Goal: Transaction & Acquisition: Book appointment/travel/reservation

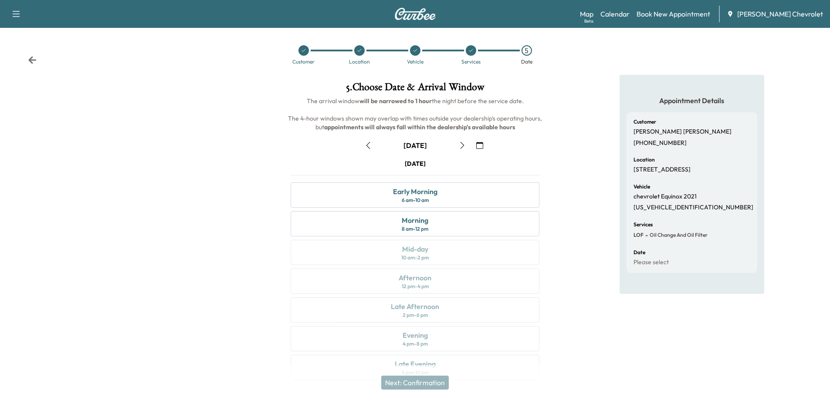
click at [299, 52] on div at bounding box center [303, 50] width 10 height 10
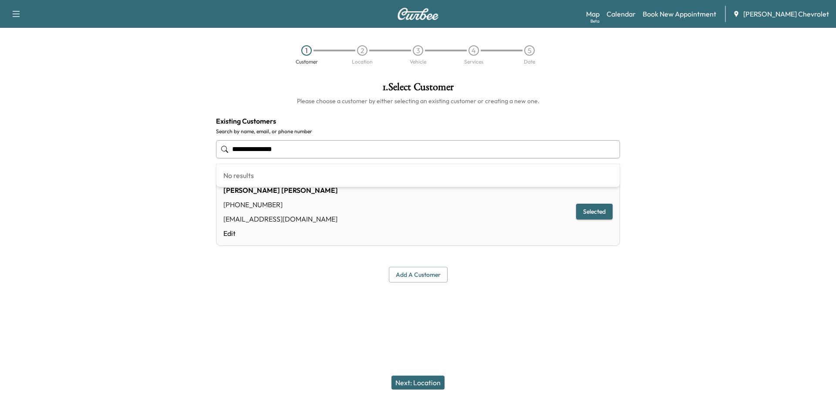
drag, startPoint x: 292, startPoint y: 149, endPoint x: 206, endPoint y: 148, distance: 85.8
click at [206, 148] on div "**********" at bounding box center [418, 182] width 836 height 215
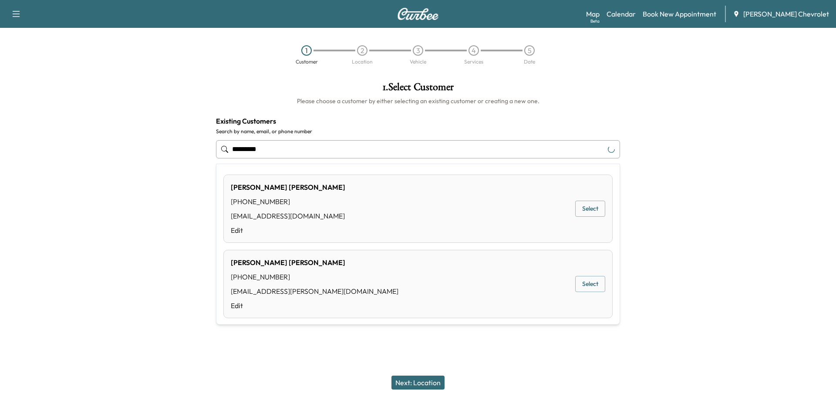
type input "**********"
drag, startPoint x: 278, startPoint y: 151, endPoint x: 178, endPoint y: 159, distance: 100.9
click at [178, 159] on div "**********" at bounding box center [418, 182] width 836 height 215
drag, startPoint x: 587, startPoint y: 287, endPoint x: 560, endPoint y: 315, distance: 39.1
click at [586, 286] on button "Select" at bounding box center [590, 284] width 30 height 16
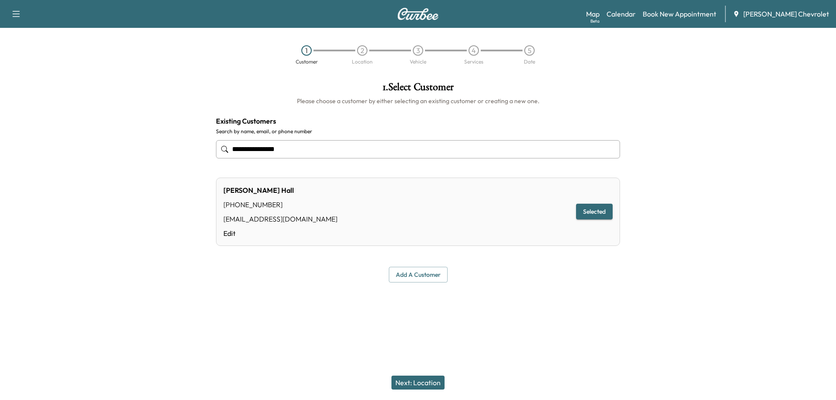
type input "**********"
click at [431, 379] on button "Next: Location" at bounding box center [418, 383] width 53 height 14
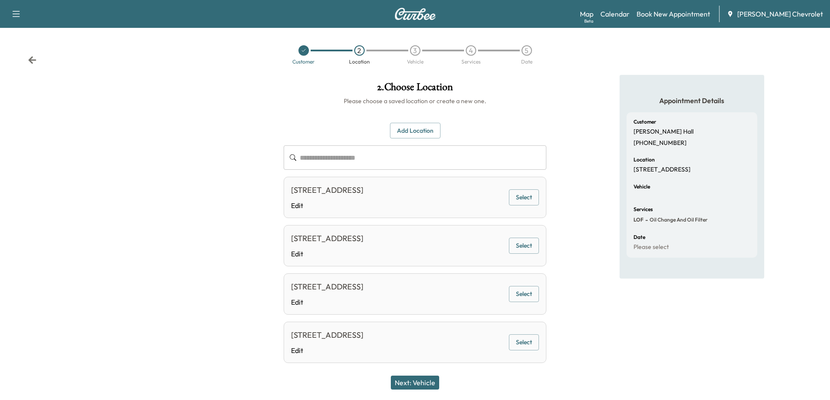
click at [523, 199] on button "Select" at bounding box center [524, 197] width 30 height 16
click at [428, 381] on button "Next: Vehicle" at bounding box center [415, 383] width 48 height 14
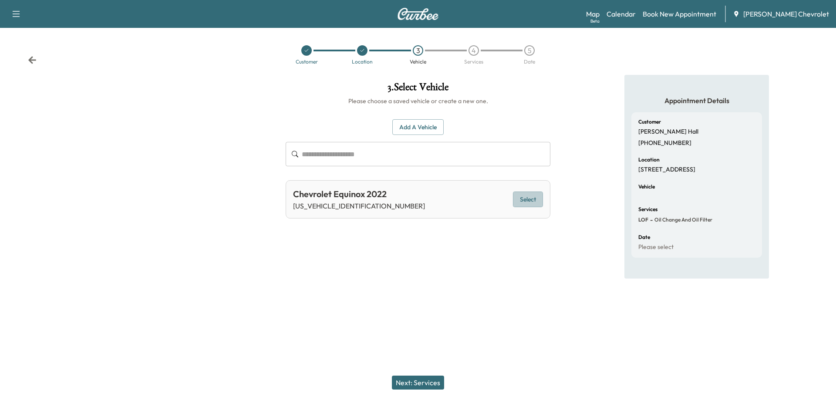
click at [528, 199] on button "Select" at bounding box center [528, 200] width 30 height 16
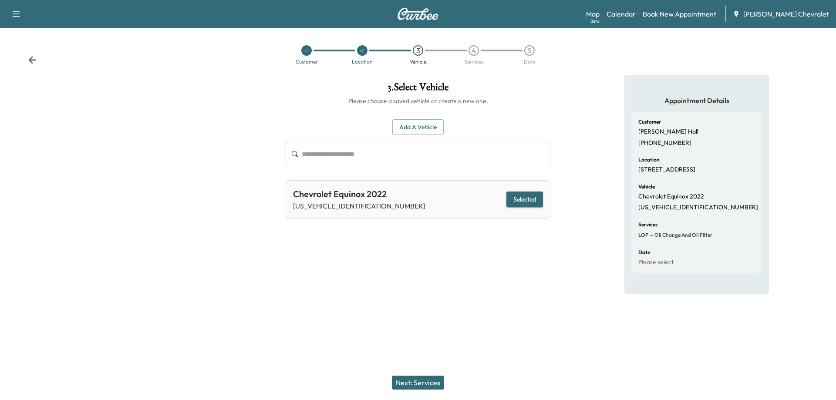
click at [422, 384] on button "Next: Services" at bounding box center [418, 383] width 52 height 14
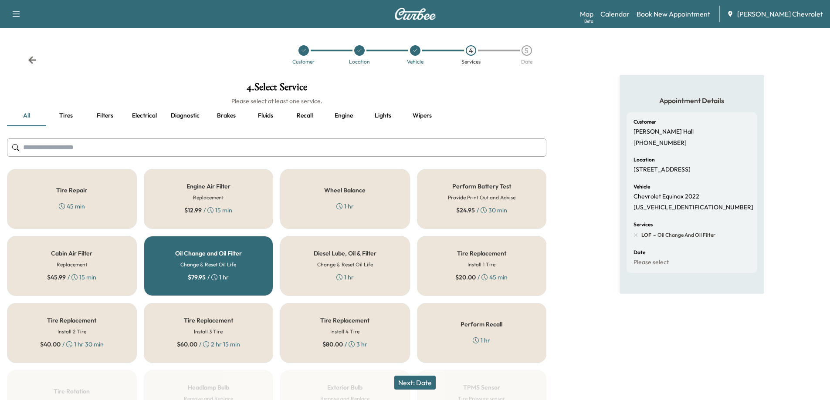
click at [416, 381] on button "Next: Date" at bounding box center [414, 383] width 41 height 14
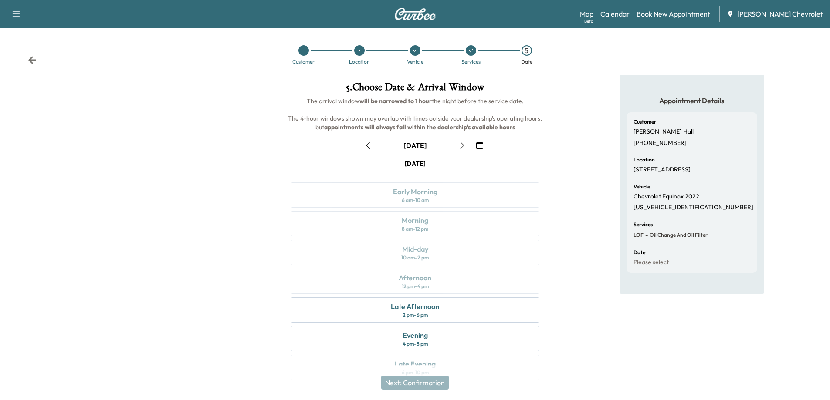
click at [460, 147] on icon "button" at bounding box center [462, 145] width 7 height 7
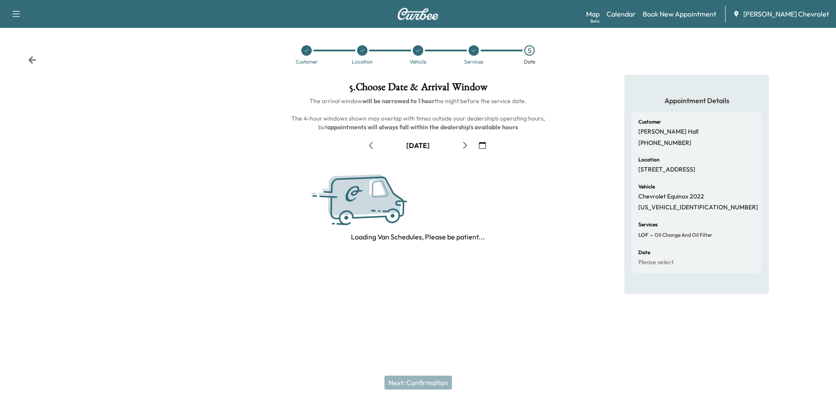
click at [460, 147] on button "button" at bounding box center [465, 145] width 15 height 14
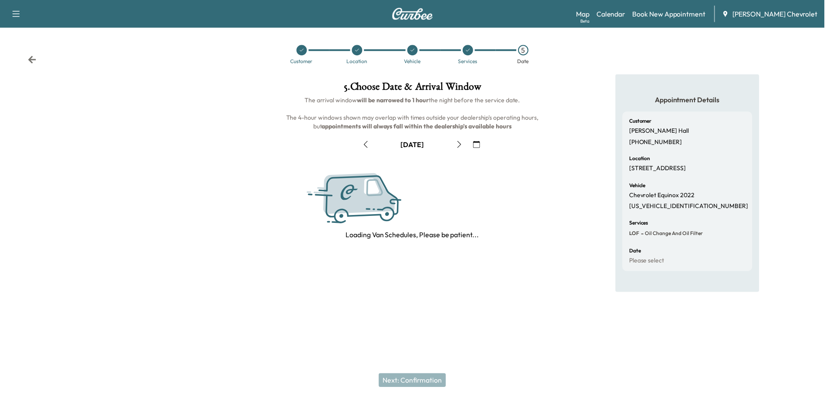
click at [462, 146] on icon "button" at bounding box center [462, 145] width 7 height 7
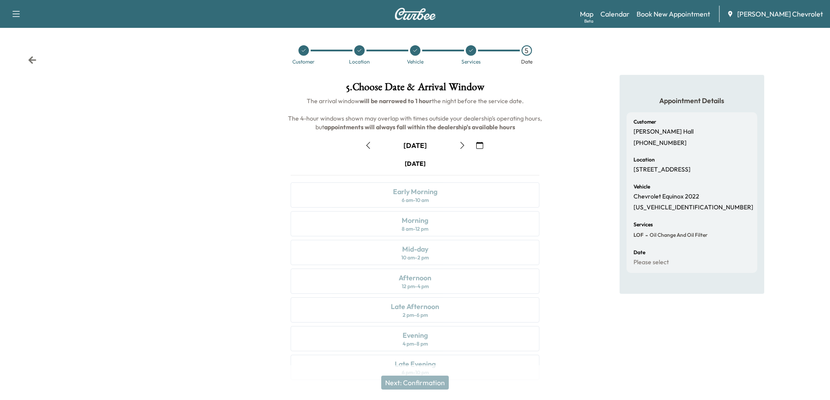
click at [462, 146] on icon "button" at bounding box center [462, 145] width 7 height 7
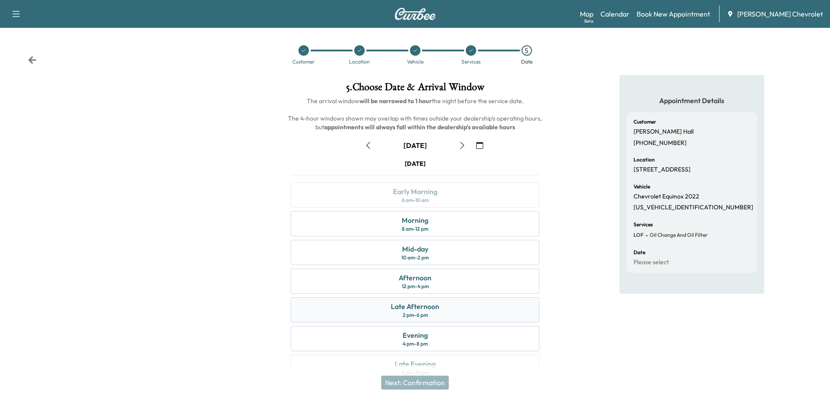
click at [433, 308] on div "Late Afternoon" at bounding box center [415, 306] width 48 height 10
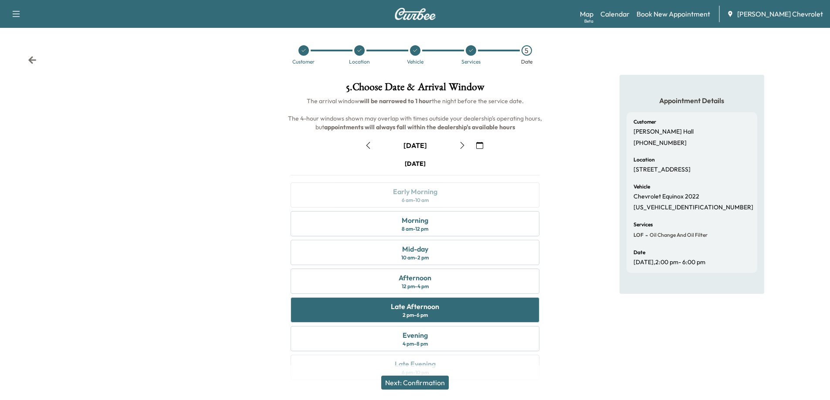
click at [440, 384] on button "Next: Confirmation" at bounding box center [415, 383] width 68 height 14
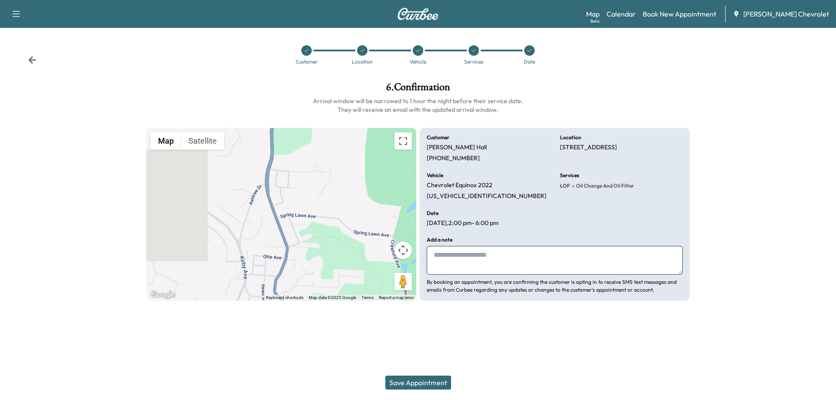
click at [409, 382] on button "Save Appointment" at bounding box center [418, 383] width 66 height 14
